Goal: Task Accomplishment & Management: Manage account settings

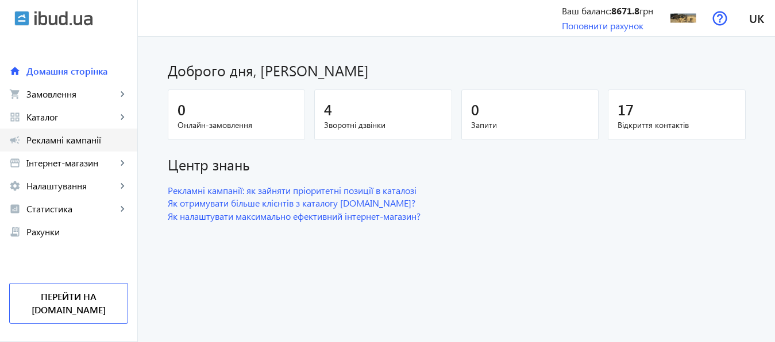
click at [69, 140] on span "Рекламні кампанії" at bounding box center [77, 139] width 102 height 11
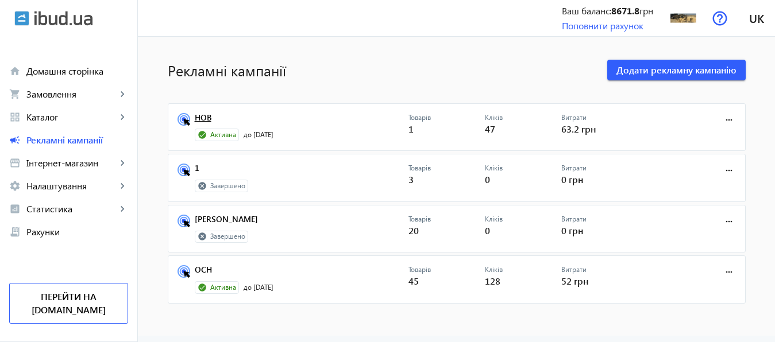
click at [195, 119] on link "НОВ" at bounding box center [302, 121] width 214 height 16
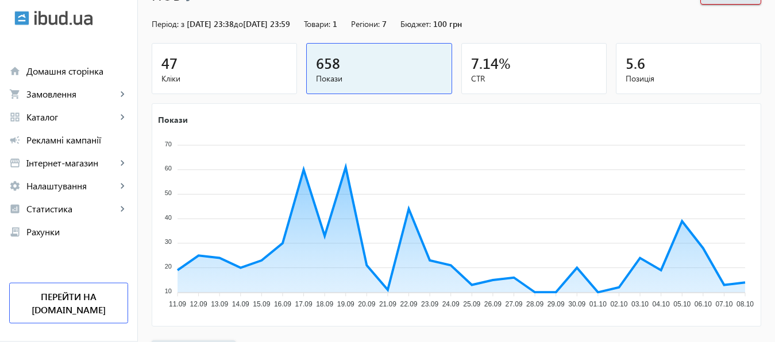
scroll to position [213, 0]
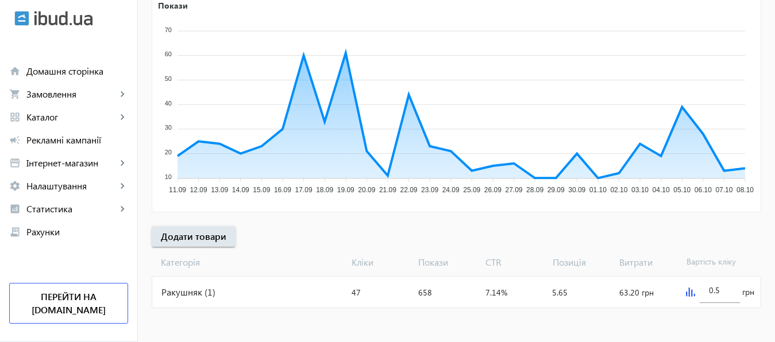
click at [689, 294] on img at bounding box center [690, 292] width 9 height 9
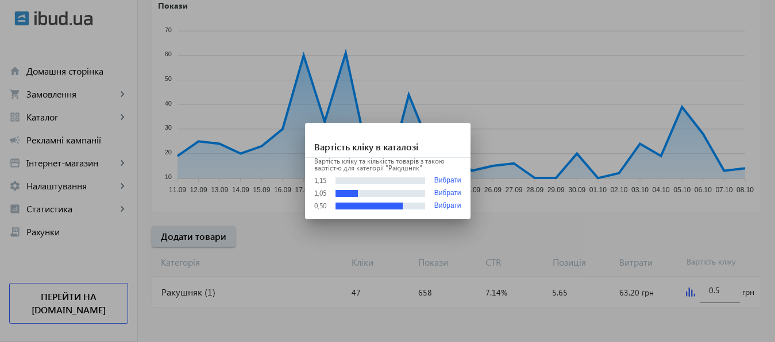
click at [711, 293] on div at bounding box center [387, 171] width 775 height 342
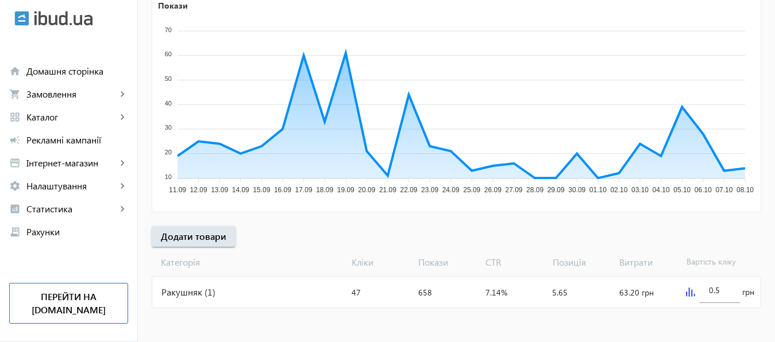
click at [711, 293] on input "0.5" at bounding box center [720, 290] width 22 height 11
click at [718, 293] on input "1.5" at bounding box center [720, 290] width 22 height 11
type input "1.3"
click at [712, 324] on mat-sidenav-content "arrow_back Рекламні кампанії НОВ Зупинити Період: з [DATE] 23:38 до [DATE] 23:5…" at bounding box center [456, 83] width 637 height 519
